Goal: Transaction & Acquisition: Subscribe to service/newsletter

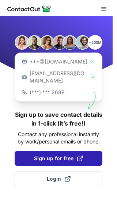
click at [46, 151] on button "Sign up for free" at bounding box center [58, 158] width 87 height 15
click at [57, 155] on span "Sign up for free" at bounding box center [58, 158] width 49 height 7
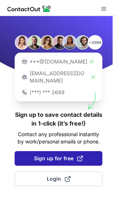
click at [57, 155] on span "Sign up for free" at bounding box center [58, 158] width 49 height 7
